Goal: Find specific page/section: Find specific page/section

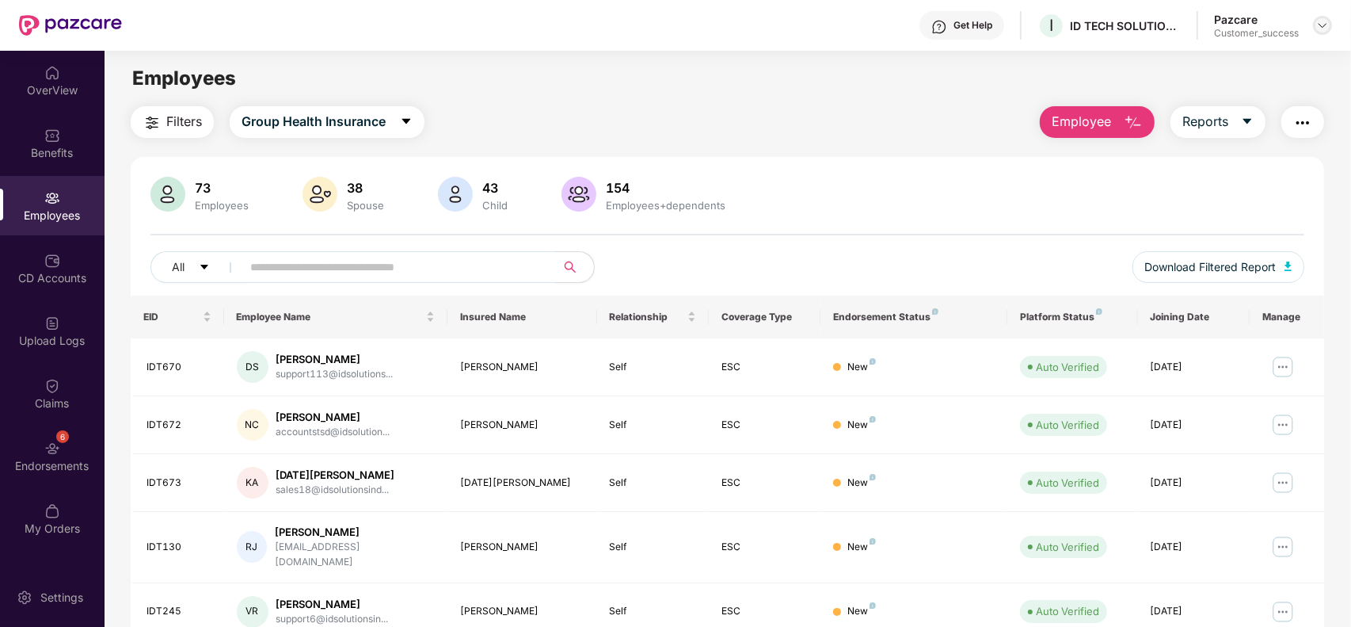
click at [1319, 25] on img at bounding box center [1322, 25] width 13 height 13
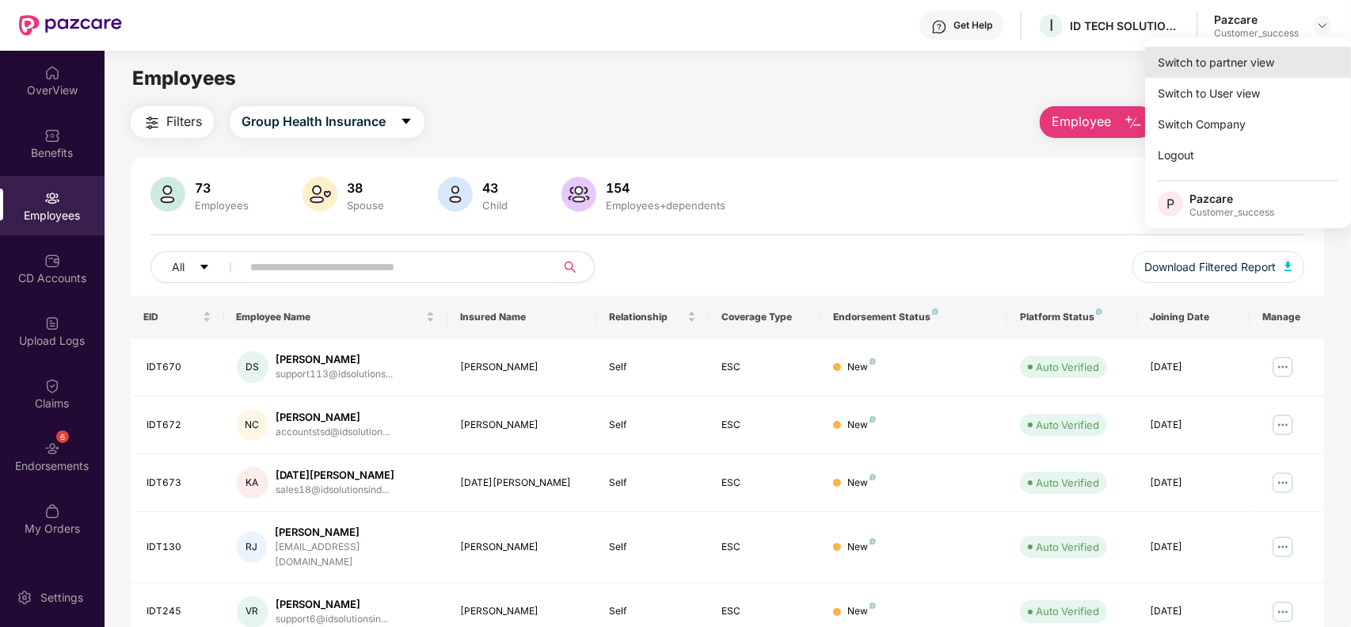
click at [1253, 57] on div "Switch to partner view" at bounding box center [1248, 62] width 206 height 31
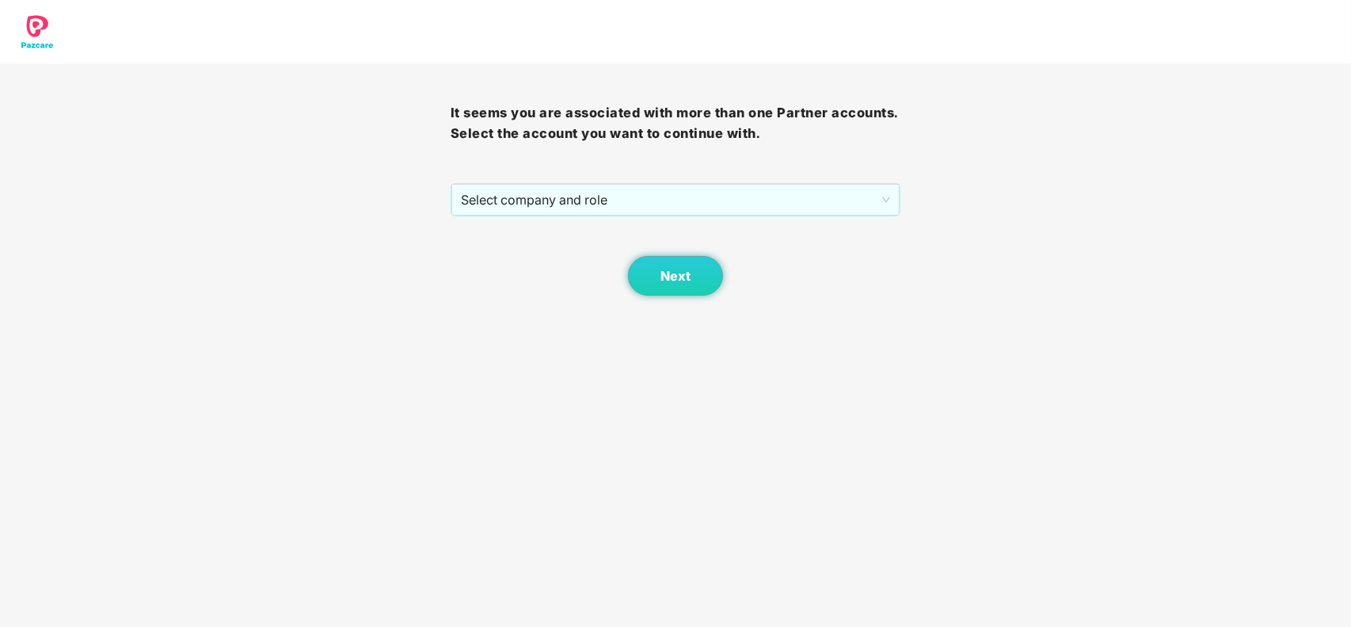
click at [865, 181] on div "It seems you are associated with more than one Partner accounts. Select the acc…" at bounding box center [676, 179] width 451 height 232
click at [854, 184] on div "Select company and role" at bounding box center [675, 200] width 449 height 32
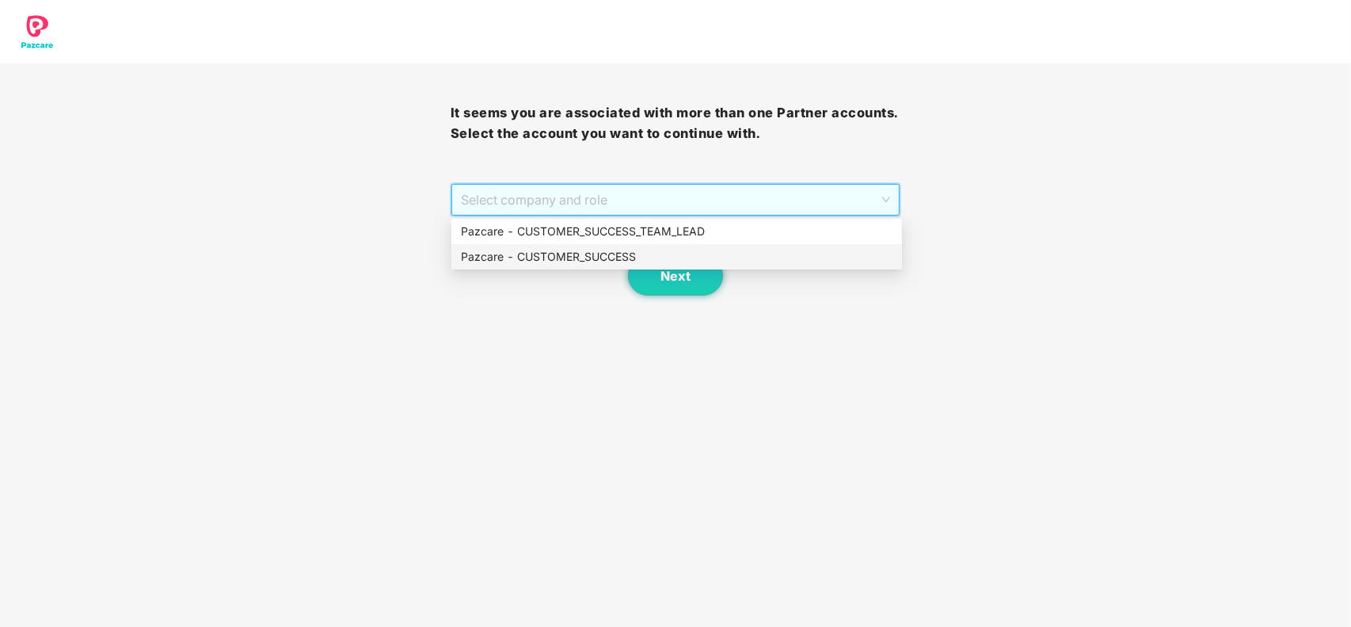
click at [693, 260] on div "Pazcare - CUSTOMER_SUCCESS" at bounding box center [677, 256] width 432 height 17
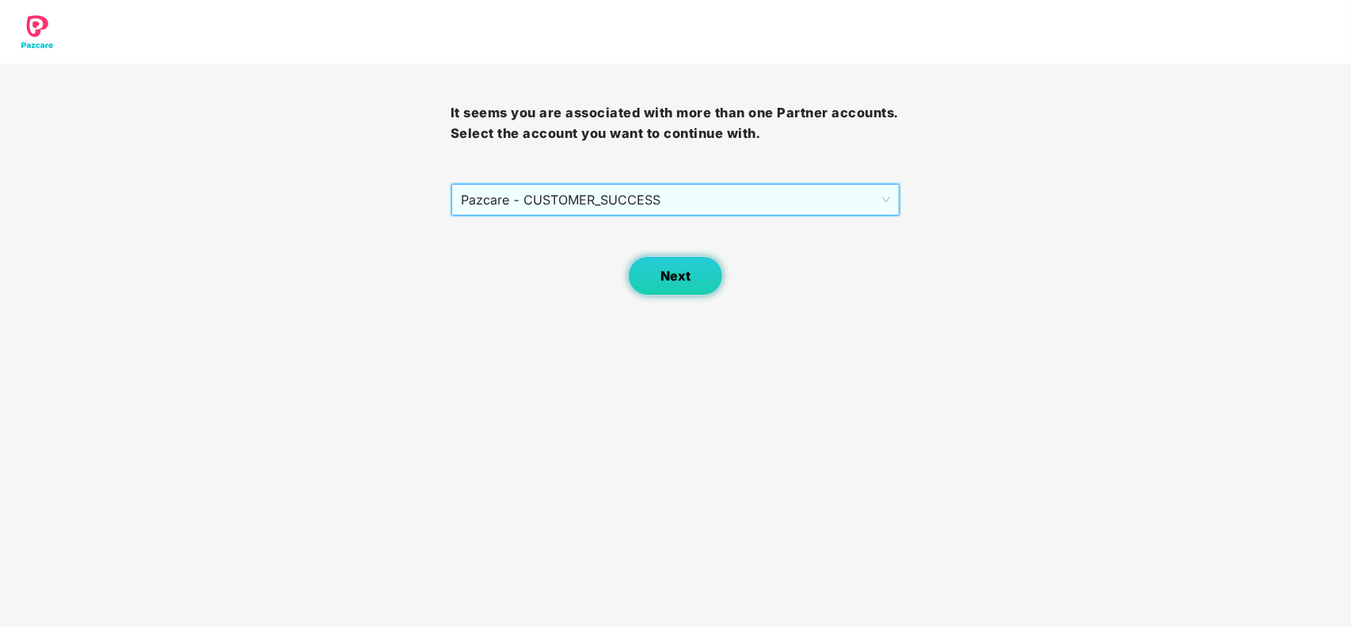
click at [662, 287] on button "Next" at bounding box center [675, 276] width 95 height 40
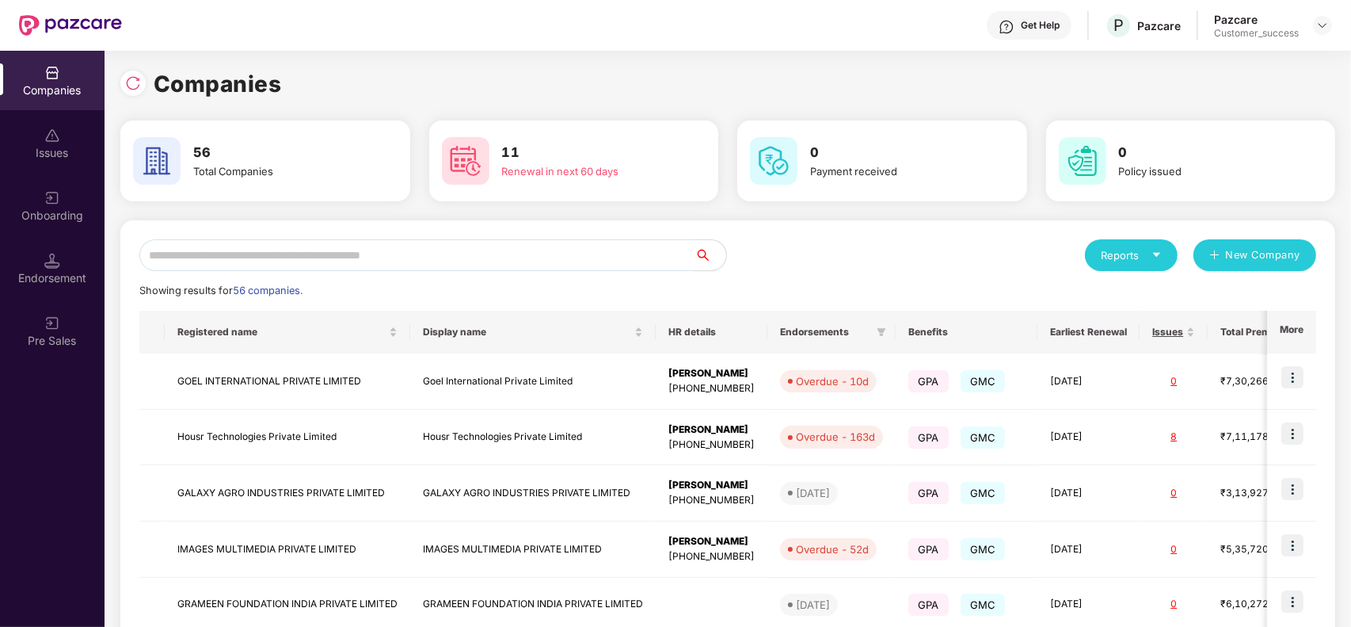
click at [562, 256] on input "text" at bounding box center [416, 255] width 555 height 32
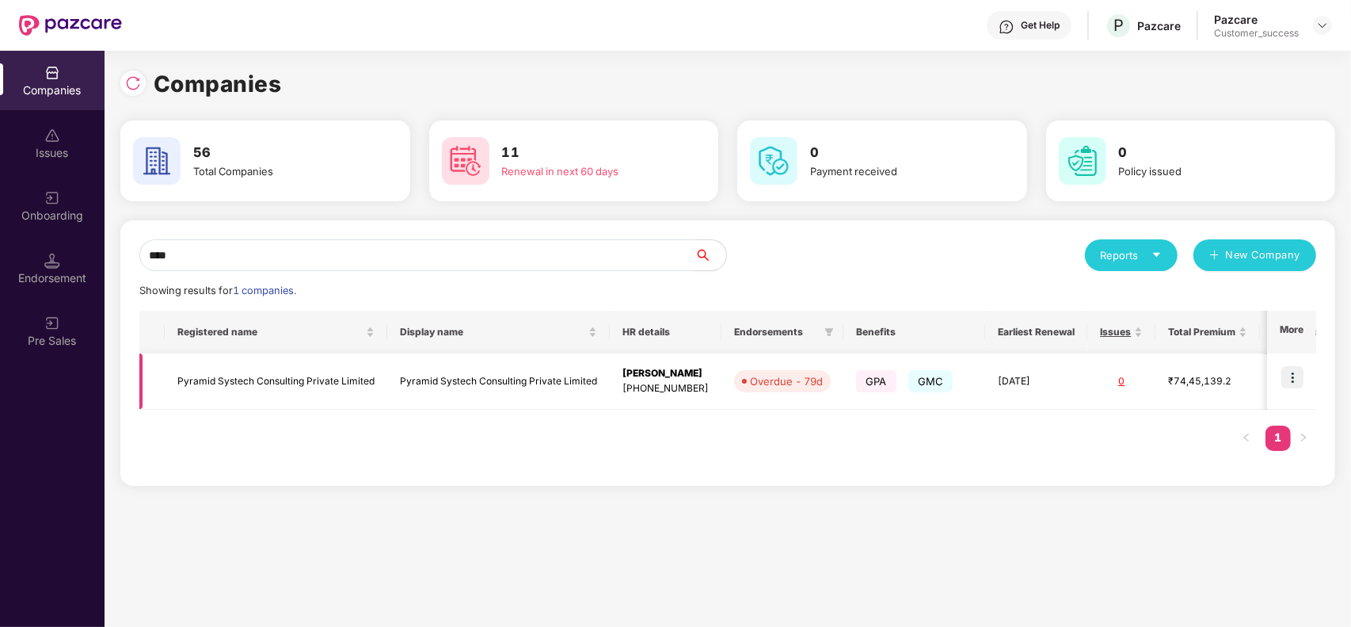
type input "****"
click at [1289, 380] on img at bounding box center [1293, 377] width 22 height 22
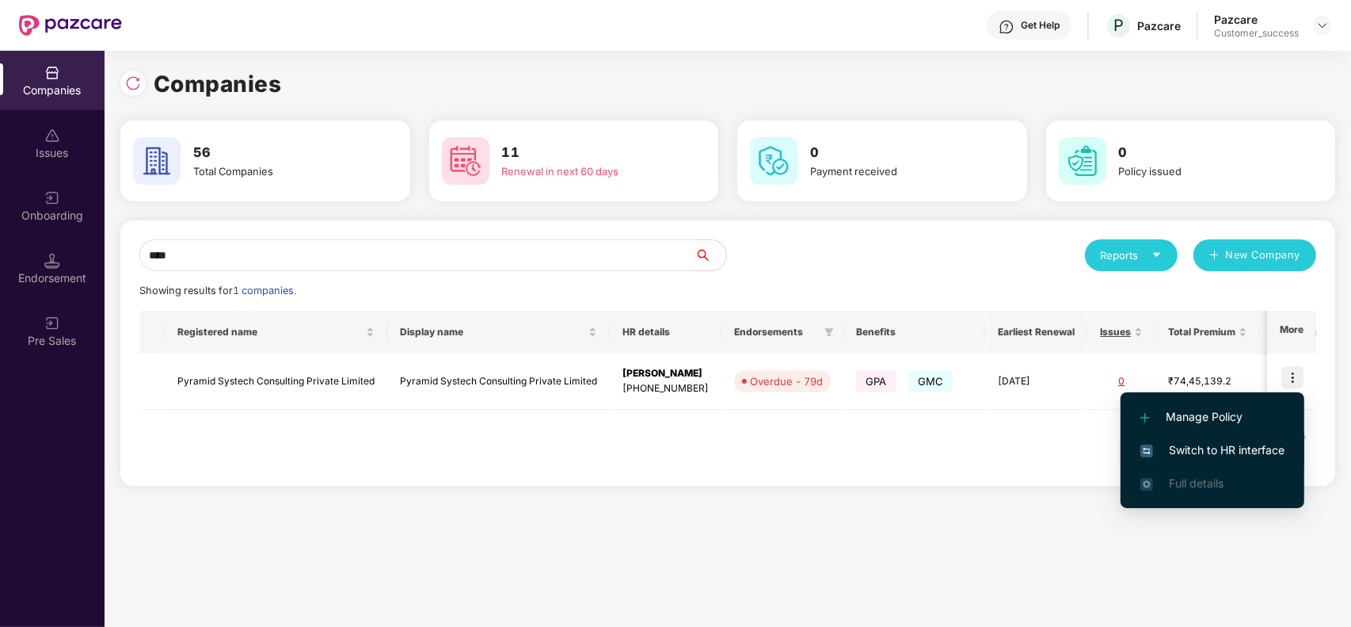
click at [1236, 444] on span "Switch to HR interface" at bounding box center [1213, 449] width 144 height 17
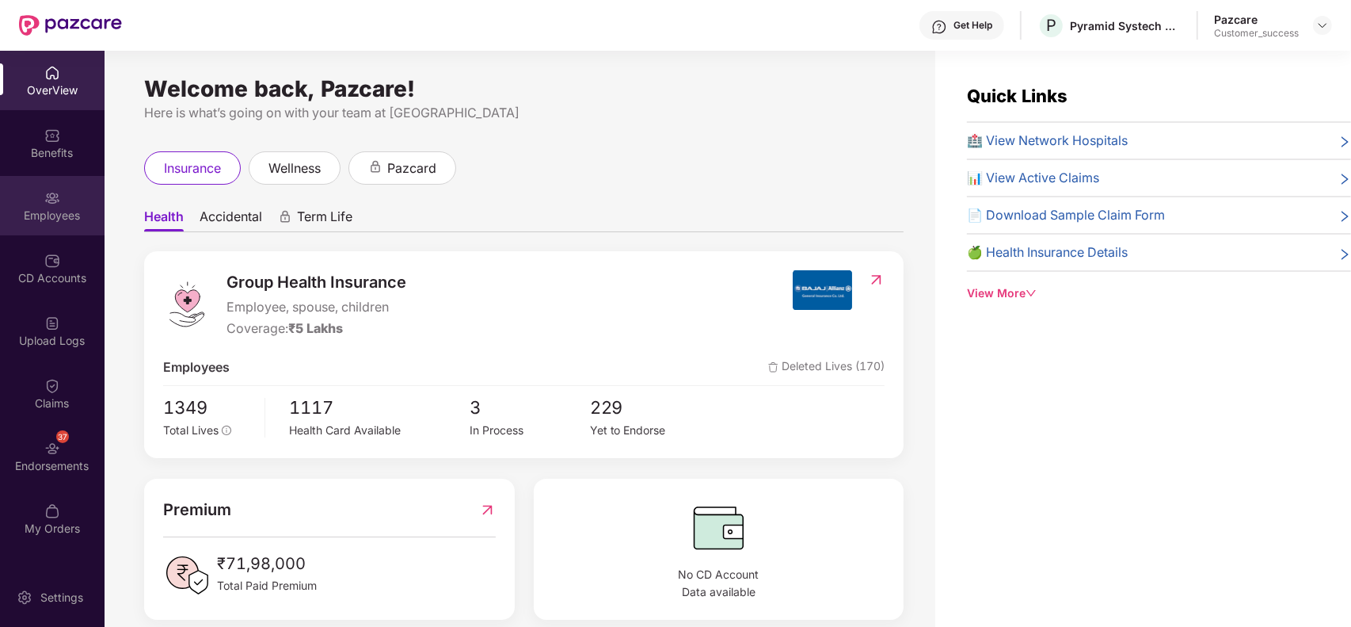
click at [32, 215] on div "Employees" at bounding box center [52, 216] width 105 height 16
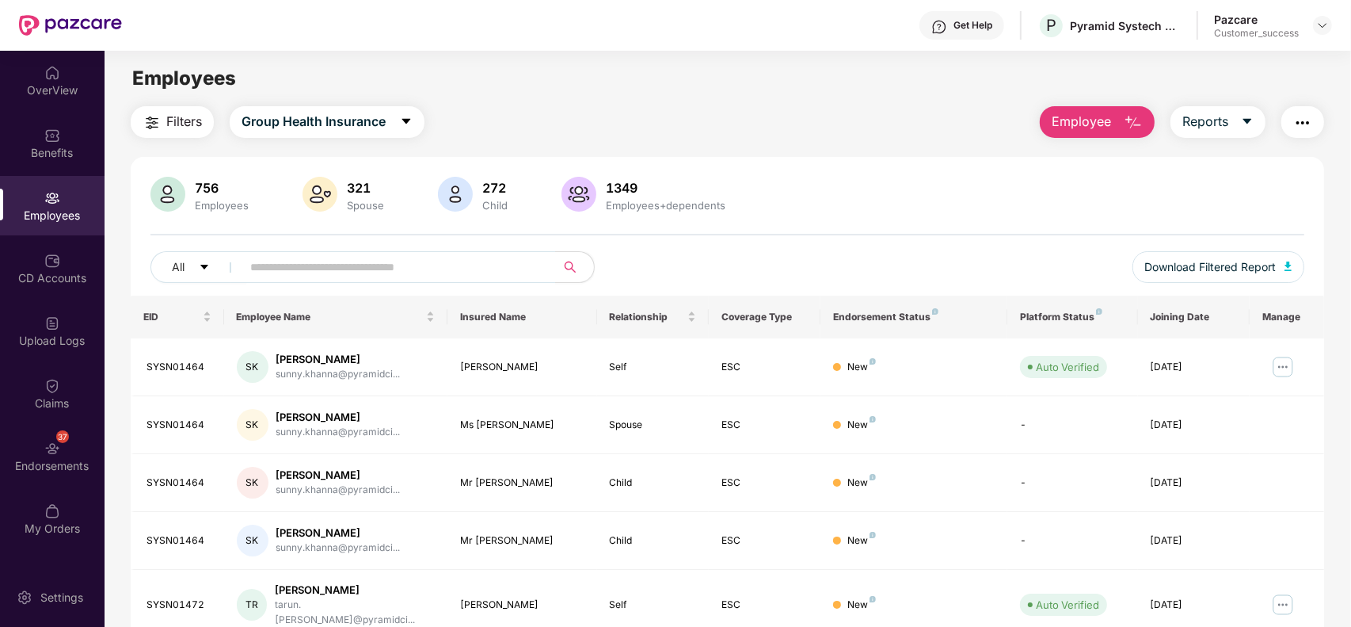
click at [354, 256] on input "text" at bounding box center [392, 267] width 284 height 24
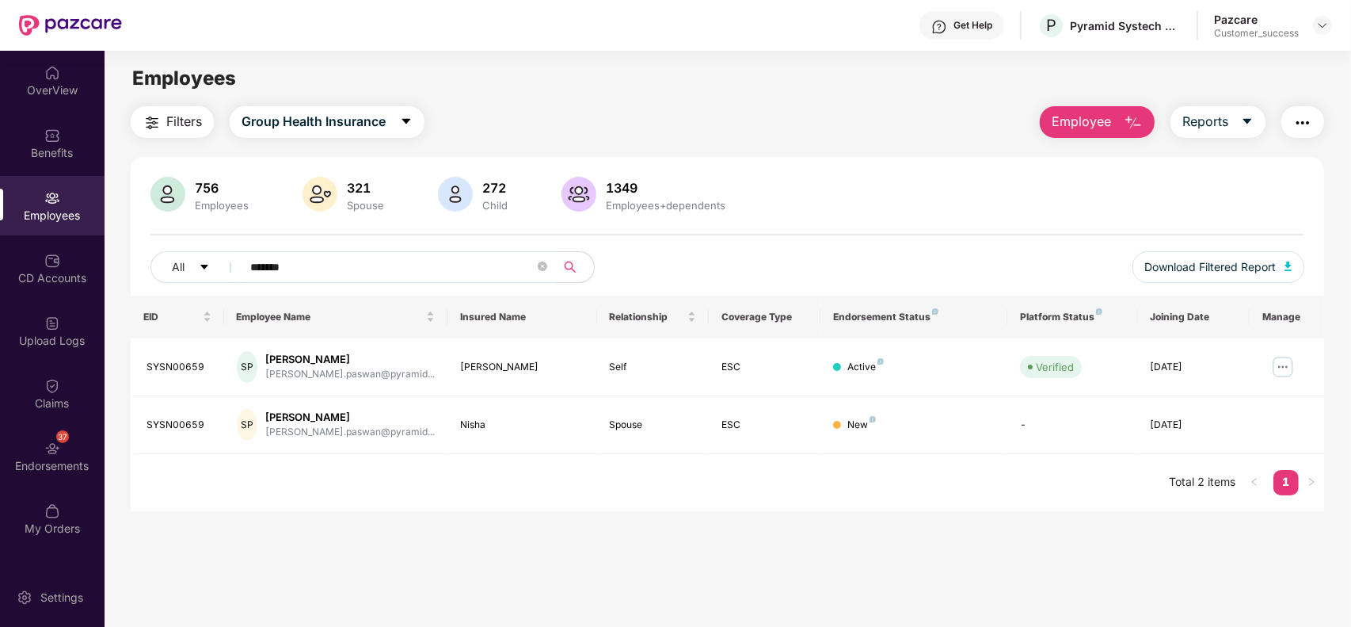
type input "*******"
click at [166, 368] on div "SYSN00659" at bounding box center [179, 367] width 65 height 15
copy div "SYSN00659"
